Goal: Task Accomplishment & Management: Use online tool/utility

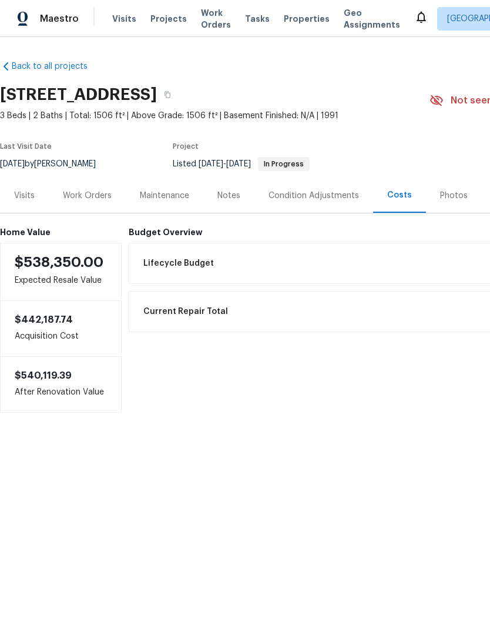
click at [117, 22] on span "Visits" at bounding box center [124, 19] width 24 height 12
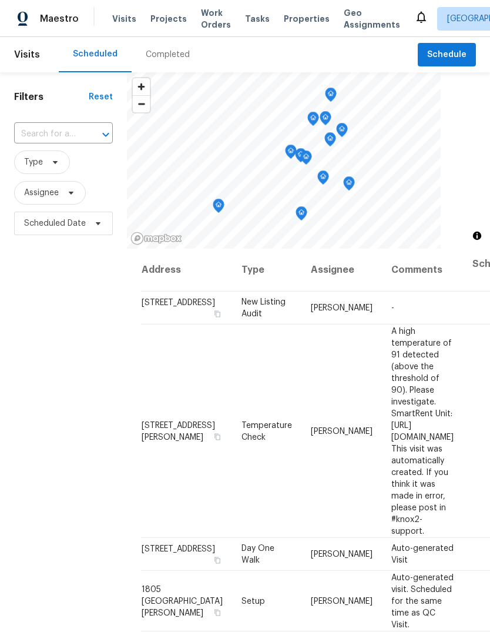
click at [61, 138] on input "text" at bounding box center [47, 134] width 66 height 18
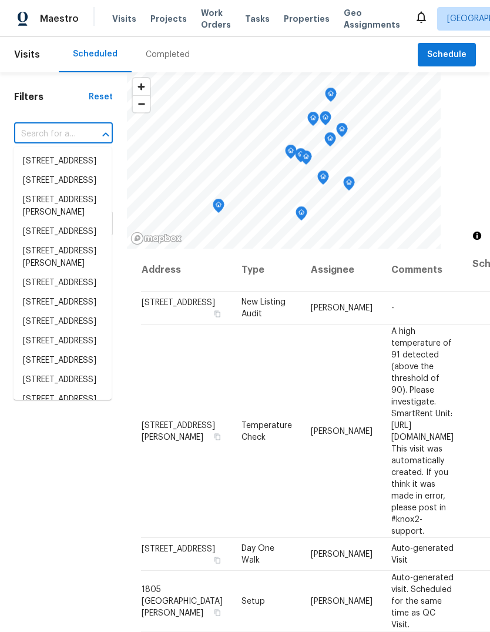
click at [58, 135] on input "text" at bounding box center [47, 134] width 66 height 18
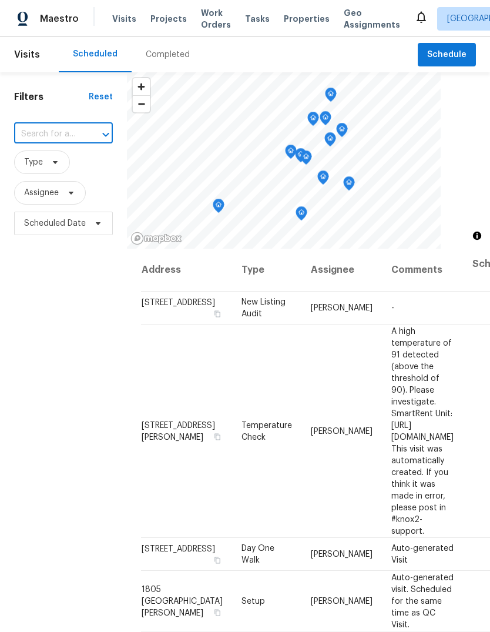
paste input "OD Select Walkthrough - 6025 Brett Dr Sacramento, CA 95842, Thursday, Sep 4 · 9…"
type input "OD"
type input "6025"
click at [43, 172] on li "6025 Brett Dr, Sacramento, CA 95842" at bounding box center [63, 168] width 98 height 32
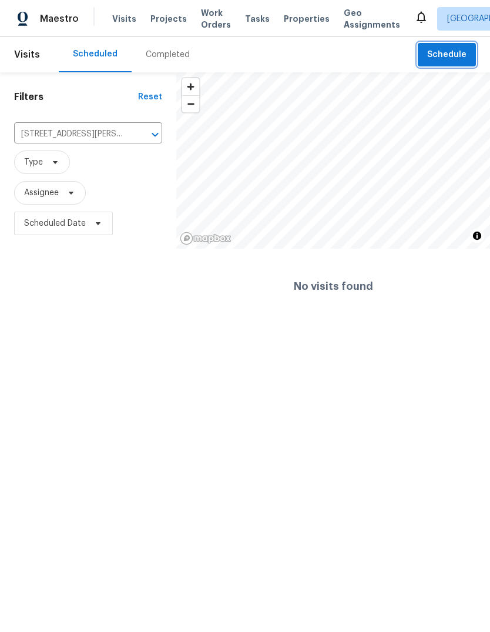
click at [445, 52] on span "Schedule" at bounding box center [446, 55] width 39 height 15
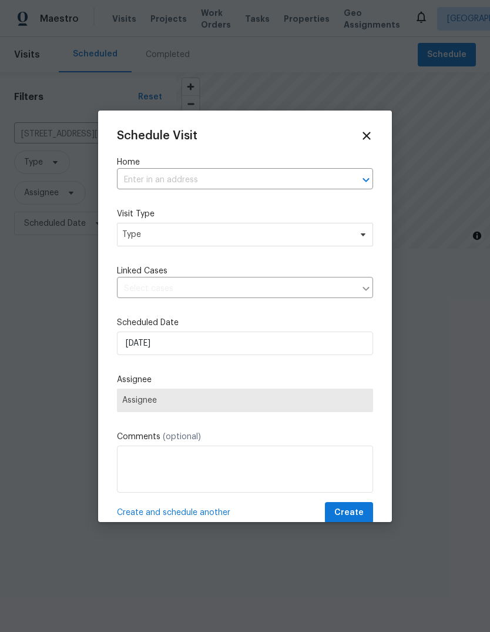
click at [215, 180] on input "text" at bounding box center [228, 180] width 223 height 18
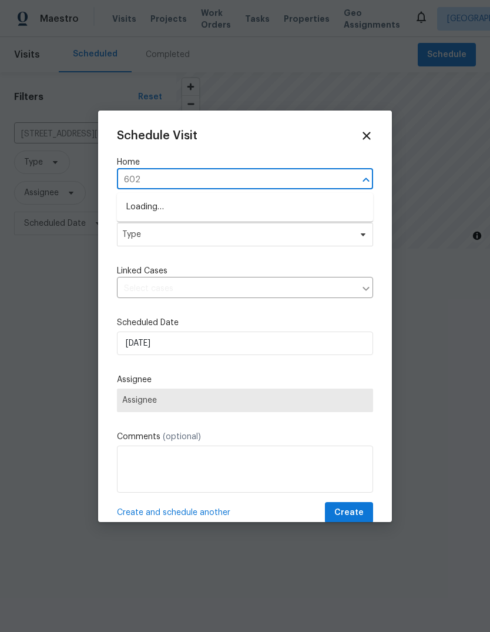
type input "6025"
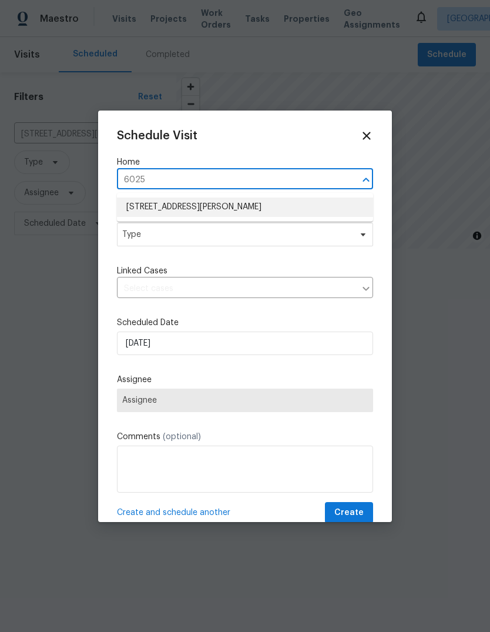
click at [213, 211] on li "6025 Brett Dr, Sacramento, CA 95842" at bounding box center [245, 206] width 256 height 19
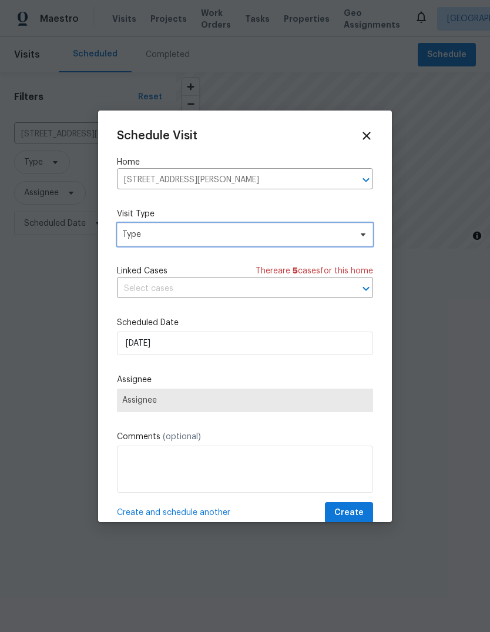
click at [365, 238] on icon at bounding box center [362, 234] width 9 height 9
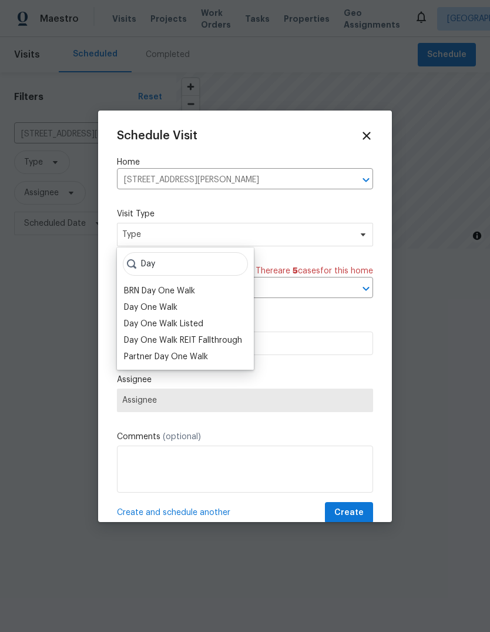
type input "Day"
click at [176, 303] on div "Day One Walk" at bounding box center [150, 307] width 53 height 12
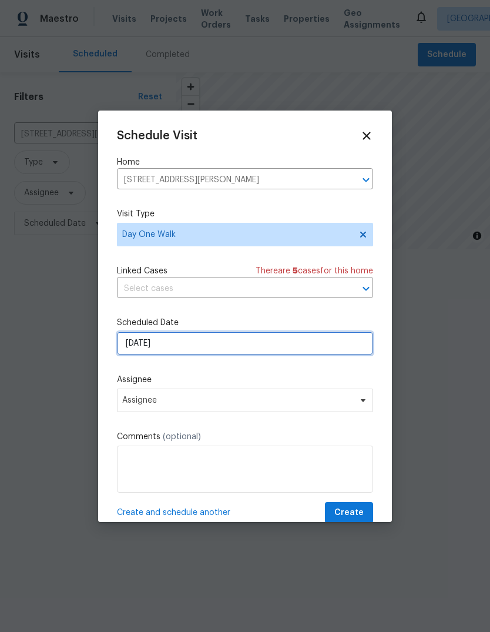
click at [353, 345] on input "9/2/2025" at bounding box center [245, 343] width 256 height 24
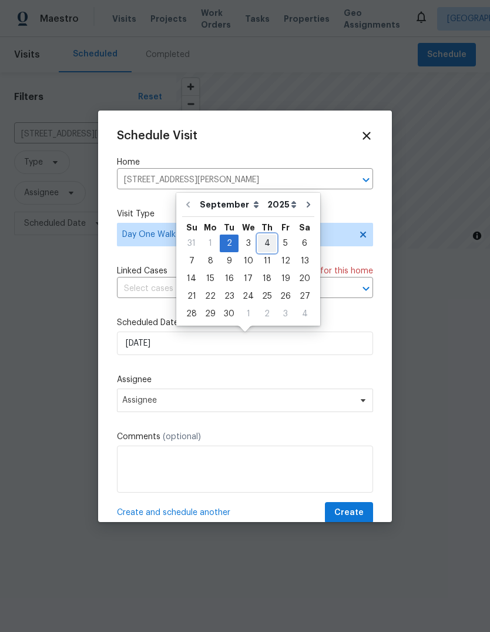
click at [263, 242] on div "4" at bounding box center [267, 243] width 18 height 16
type input "9/4/2025"
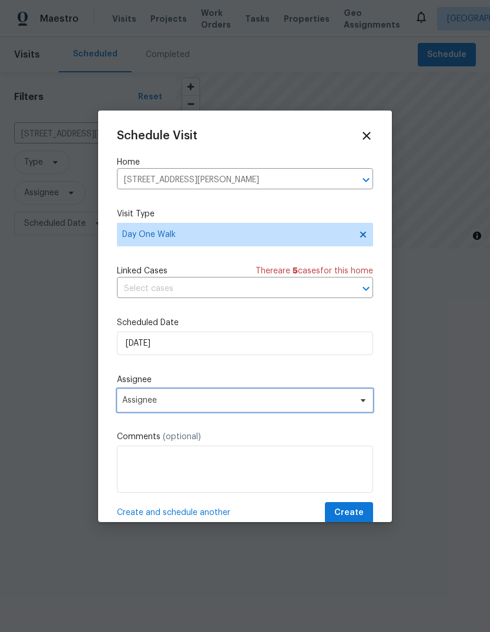
click at [361, 405] on icon at bounding box center [362, 399] width 9 height 9
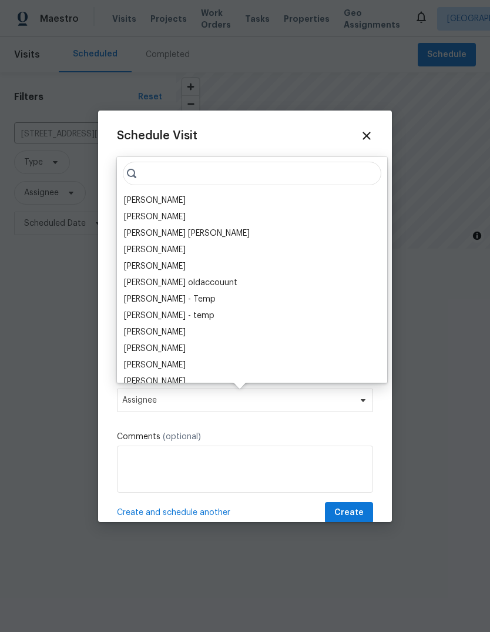
click at [181, 204] on div "[PERSON_NAME]" at bounding box center [155, 201] width 62 height 12
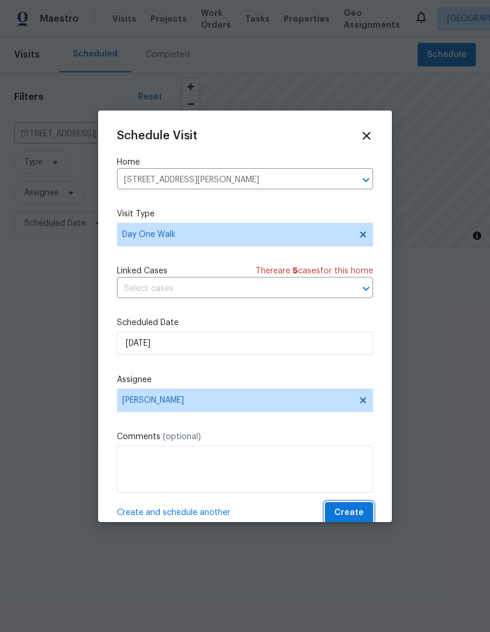
click at [362, 509] on span "Create" at bounding box center [348, 512] width 29 height 15
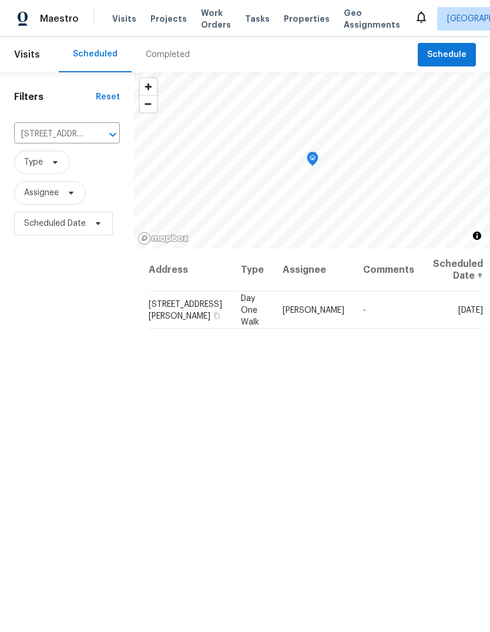
click at [126, 21] on span "Visits" at bounding box center [124, 19] width 24 height 12
click at [118, 24] on span "Visits" at bounding box center [124, 19] width 24 height 12
click at [98, 133] on icon "Clear" at bounding box center [97, 134] width 7 height 7
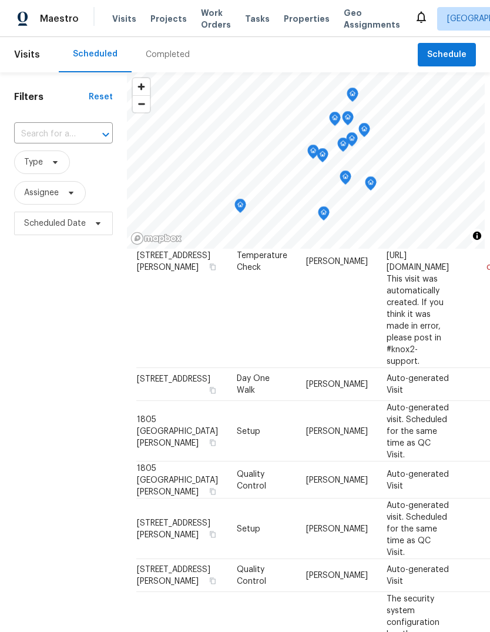
scroll to position [170, 4]
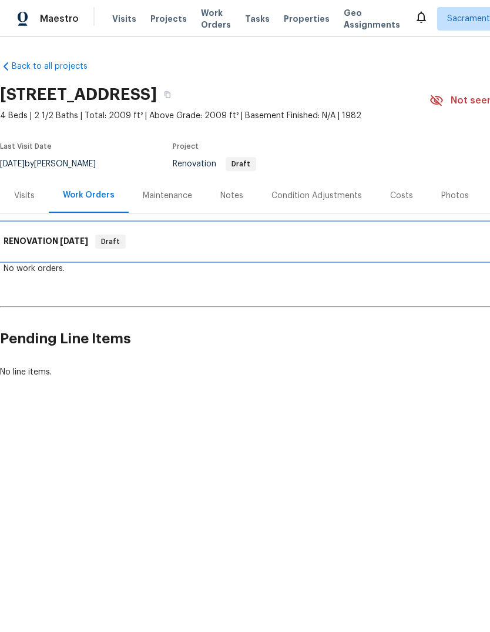
click at [70, 234] on div "RENOVATION [DATE] Draft" at bounding box center [332, 242] width 664 height 38
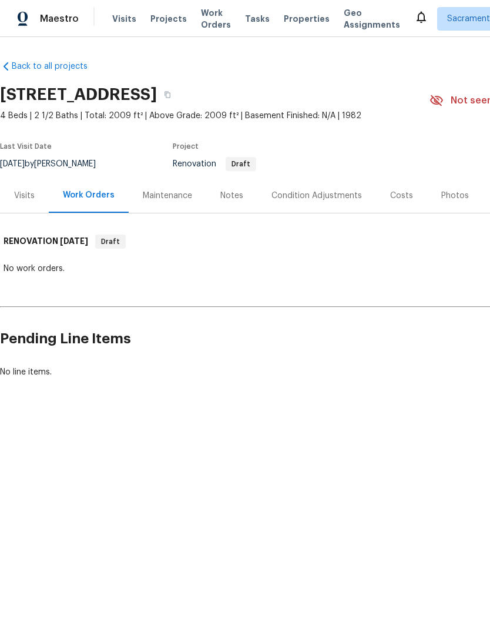
click at [326, 197] on div "Condition Adjustments" at bounding box center [316, 196] width 90 height 12
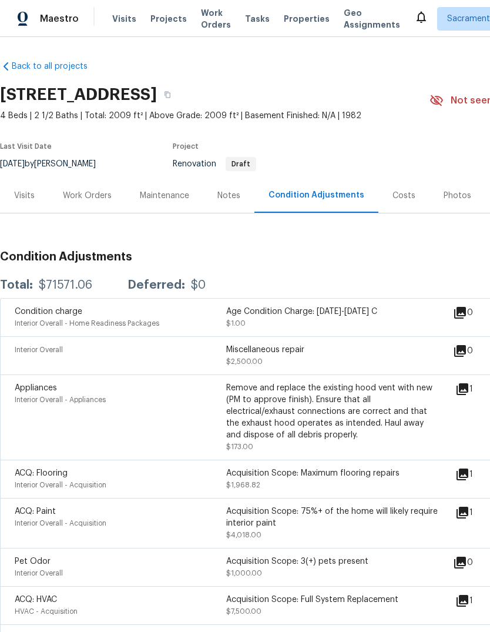
click at [393, 192] on div "Costs" at bounding box center [404, 196] width 23 height 12
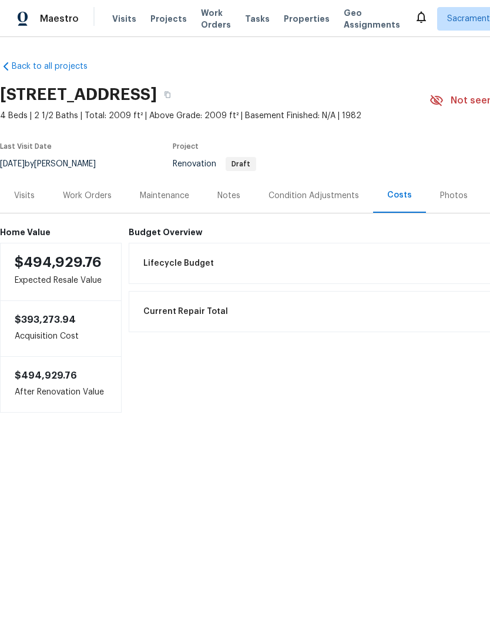
click at [183, 267] on span "Lifecycle Budget" at bounding box center [178, 263] width 71 height 12
click at [169, 229] on h6 "Budget Overview" at bounding box center [397, 231] width 536 height 9
click at [310, 201] on div "Condition Adjustments" at bounding box center [314, 196] width 90 height 12
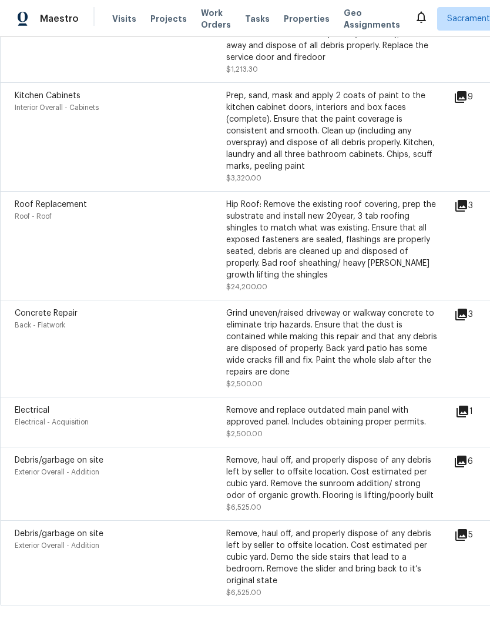
scroll to position [1049, 0]
click at [467, 540] on icon at bounding box center [461, 535] width 14 height 14
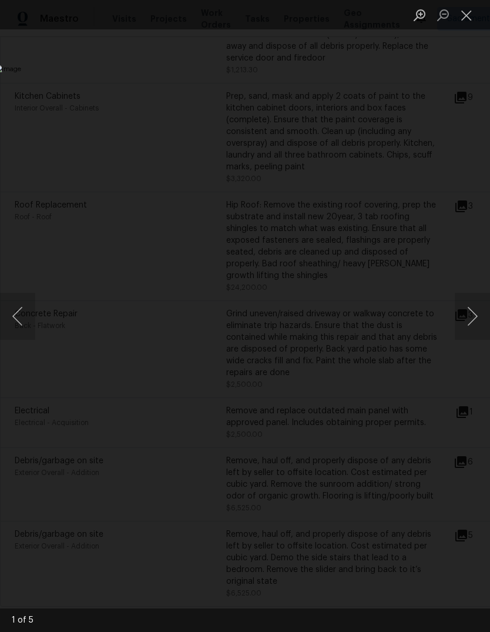
click at [470, 317] on button "Next image" at bounding box center [472, 316] width 35 height 47
click at [471, 321] on button "Next image" at bounding box center [472, 316] width 35 height 47
click at [470, 323] on button "Next image" at bounding box center [472, 316] width 35 height 47
click at [469, 323] on button "Next image" at bounding box center [472, 316] width 35 height 47
click at [468, 328] on button "Next image" at bounding box center [472, 316] width 35 height 47
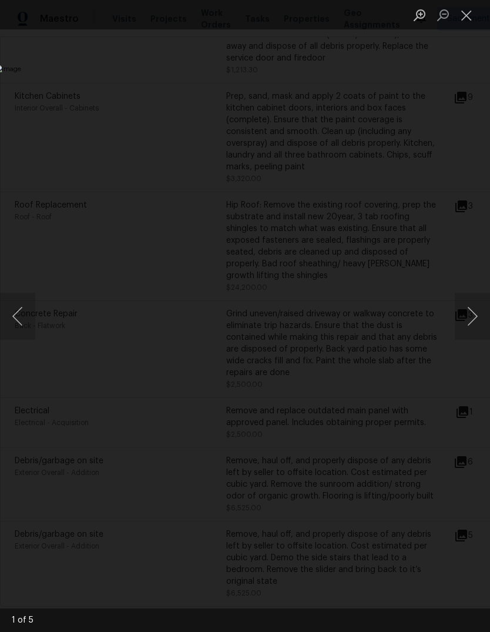
click at [471, 333] on button "Next image" at bounding box center [472, 316] width 35 height 47
click at [469, 336] on button "Next image" at bounding box center [472, 316] width 35 height 47
click at [454, 26] on li "Lightbox" at bounding box center [443, 14] width 24 height 29
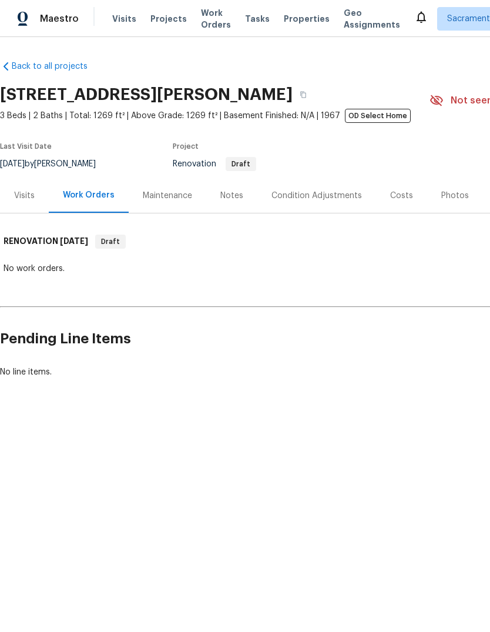
click at [326, 203] on div "Condition Adjustments" at bounding box center [316, 195] width 119 height 35
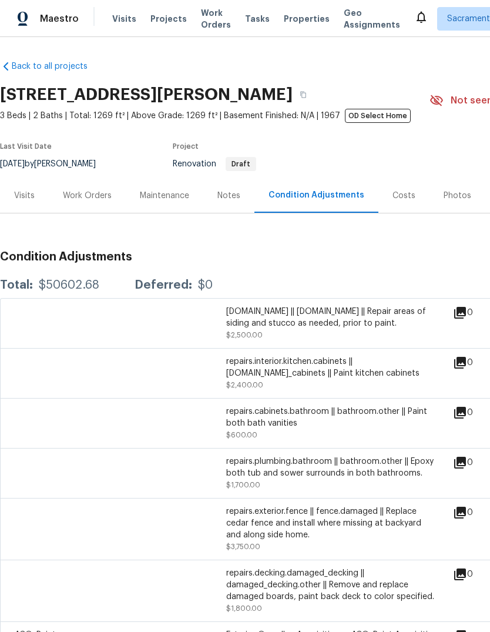
click at [400, 195] on div "Costs" at bounding box center [404, 196] width 23 height 12
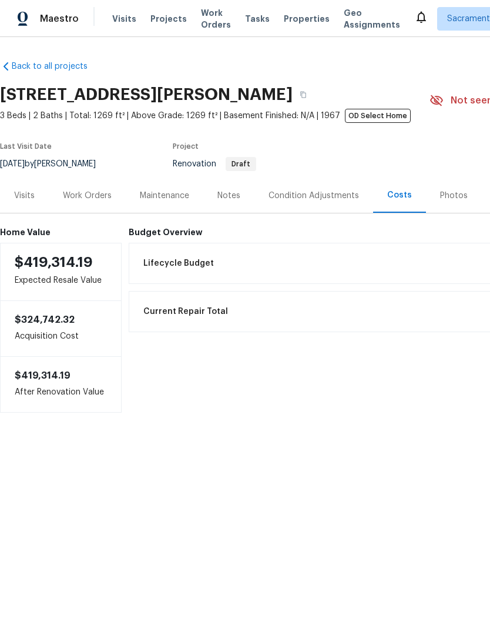
click at [313, 198] on div "Condition Adjustments" at bounding box center [314, 196] width 90 height 12
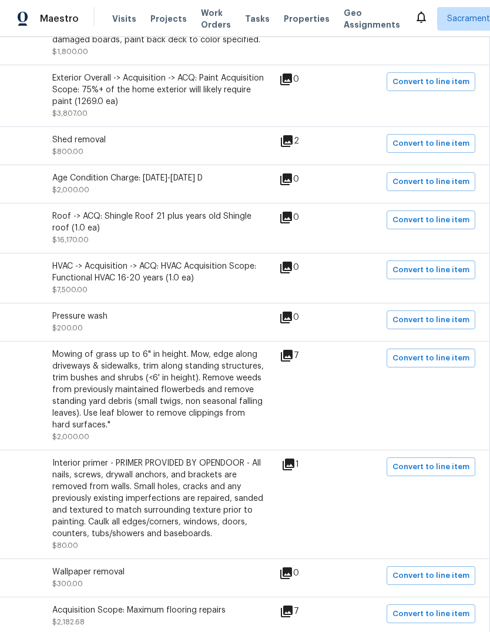
scroll to position [556, 174]
click at [289, 363] on icon at bounding box center [287, 356] width 14 height 14
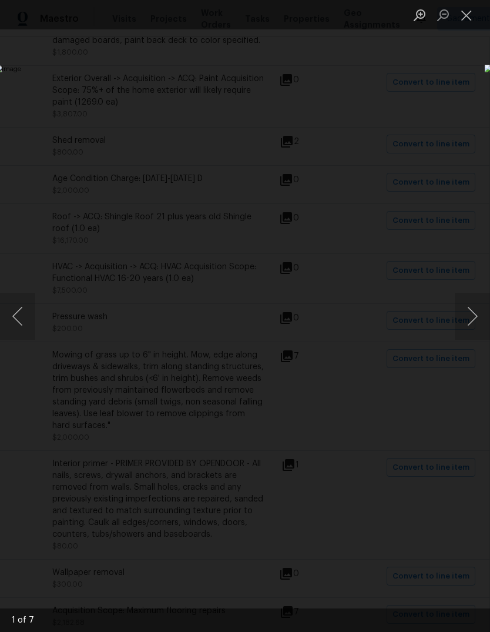
click at [468, 318] on button "Next image" at bounding box center [472, 316] width 35 height 47
click at [467, 320] on button "Next image" at bounding box center [472, 316] width 35 height 47
click at [464, 316] on button "Next image" at bounding box center [472, 316] width 35 height 47
click at [462, 320] on button "Next image" at bounding box center [472, 316] width 35 height 47
click at [464, 321] on button "Next image" at bounding box center [472, 316] width 35 height 47
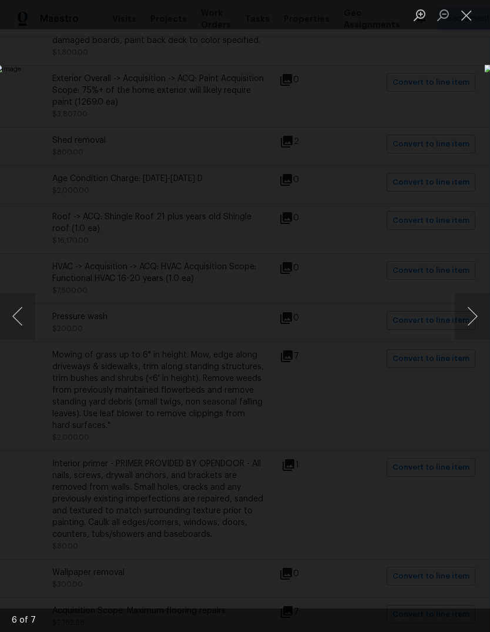
click at [469, 317] on button "Next image" at bounding box center [472, 316] width 35 height 47
